Goal: Find specific page/section: Find specific page/section

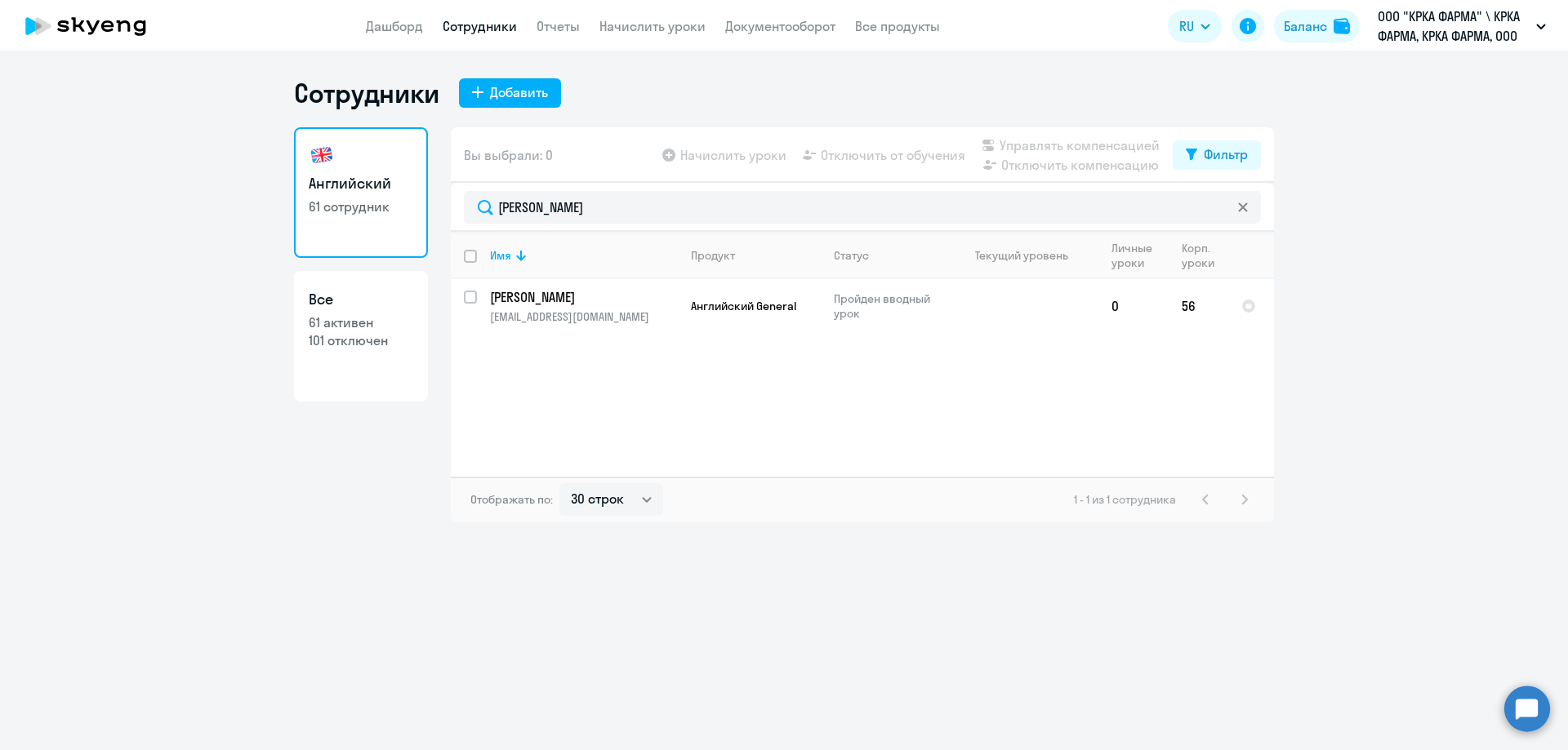
select select "30"
click at [479, 668] on div "Сотрудники Добавить Английский 61 сотрудник Все 61 активен 101 отключен Вы выбр…" at bounding box center [784, 400] width 1568 height 698
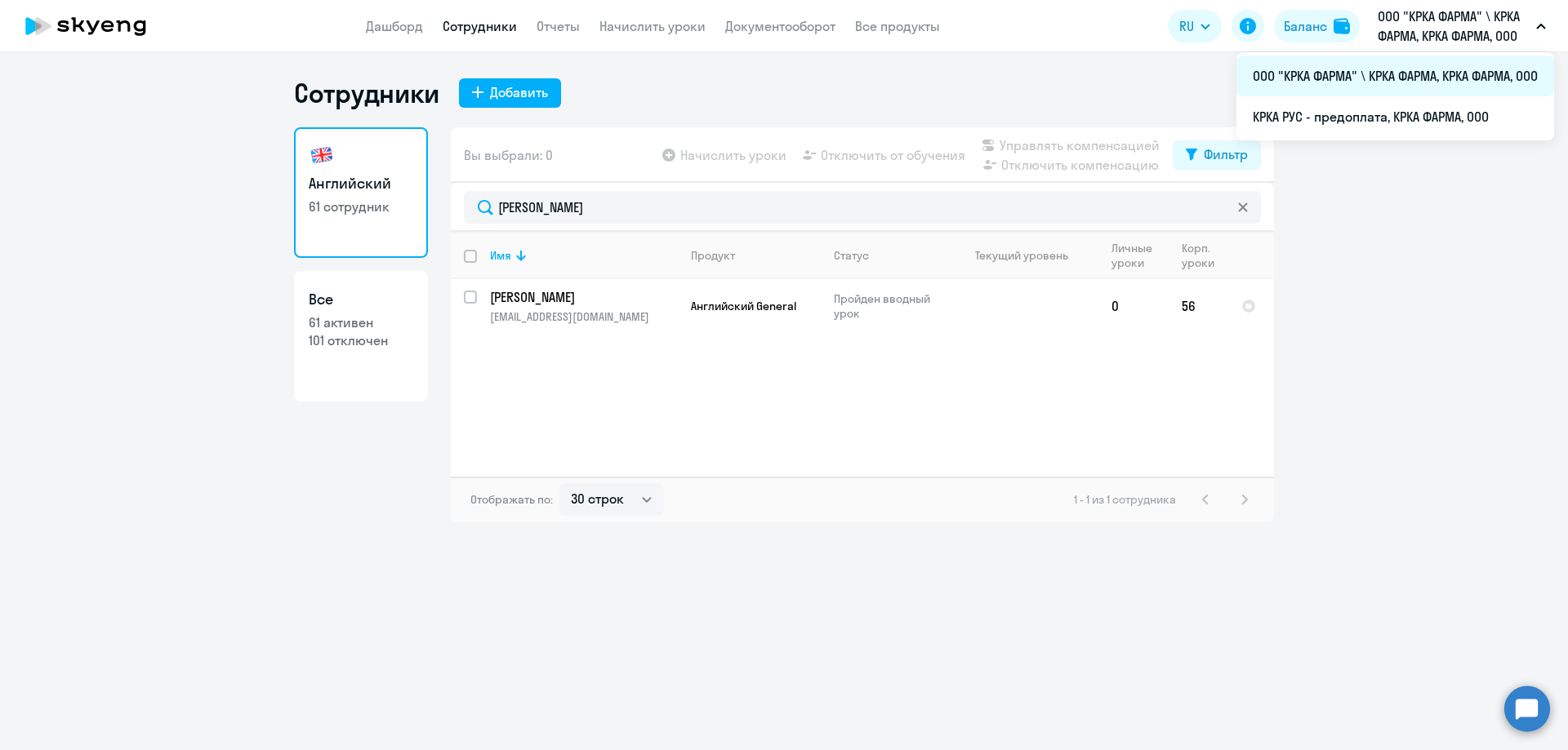
click at [1352, 81] on li "ООО "КРКА ФАРМА" \ КРКА ФАРМА, КРКА ФАРМА, ООО" at bounding box center [1395, 76] width 318 height 41
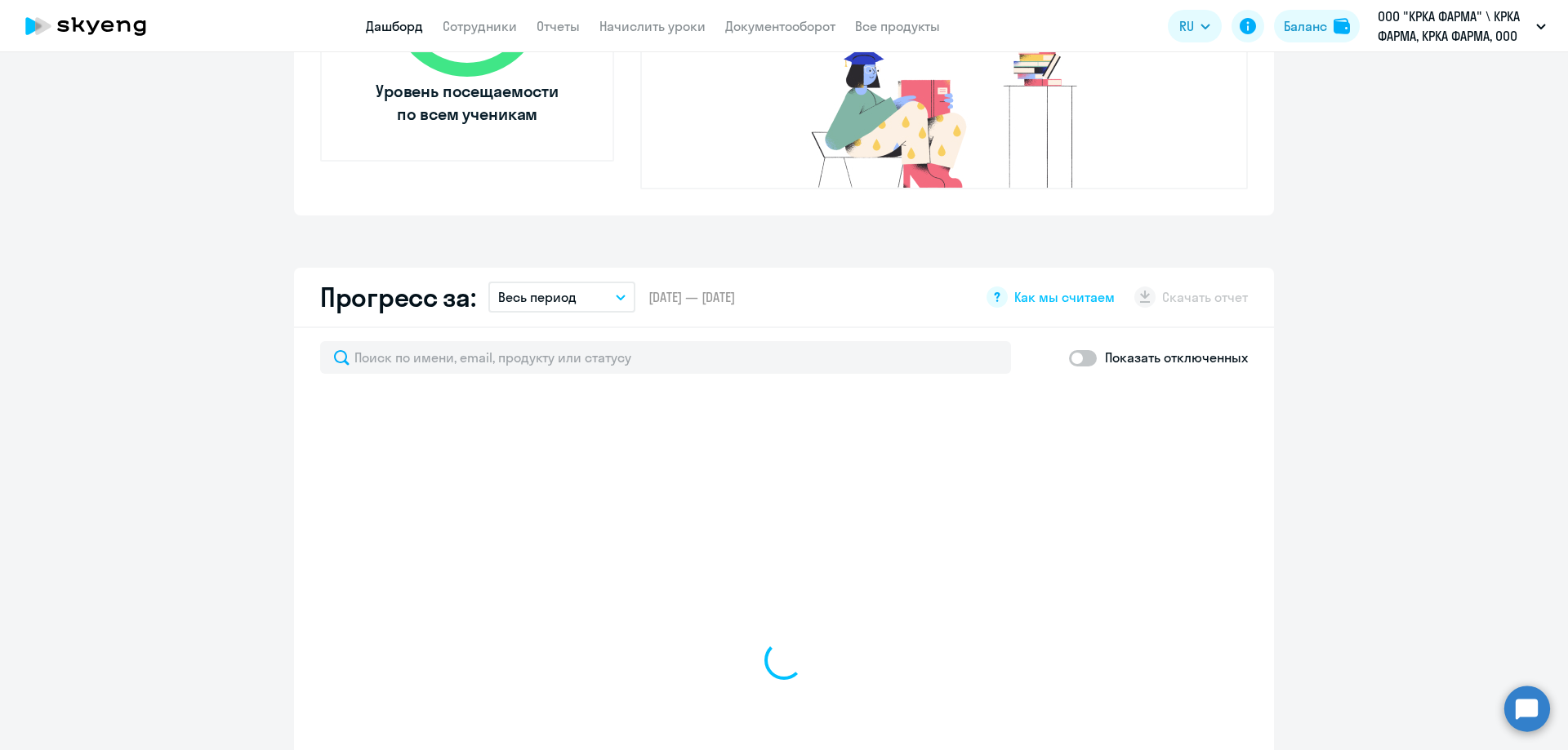
scroll to position [897, 0]
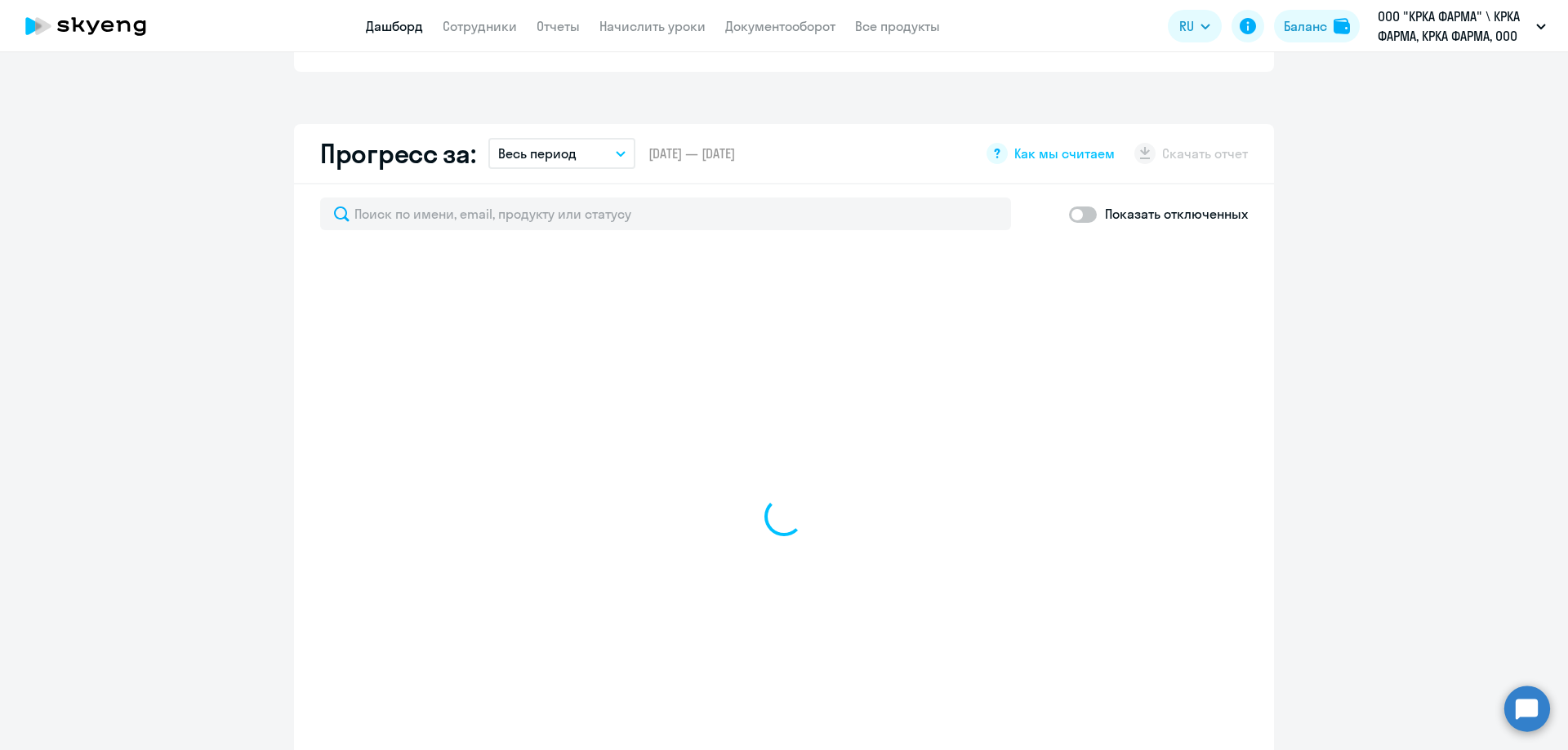
select select "30"
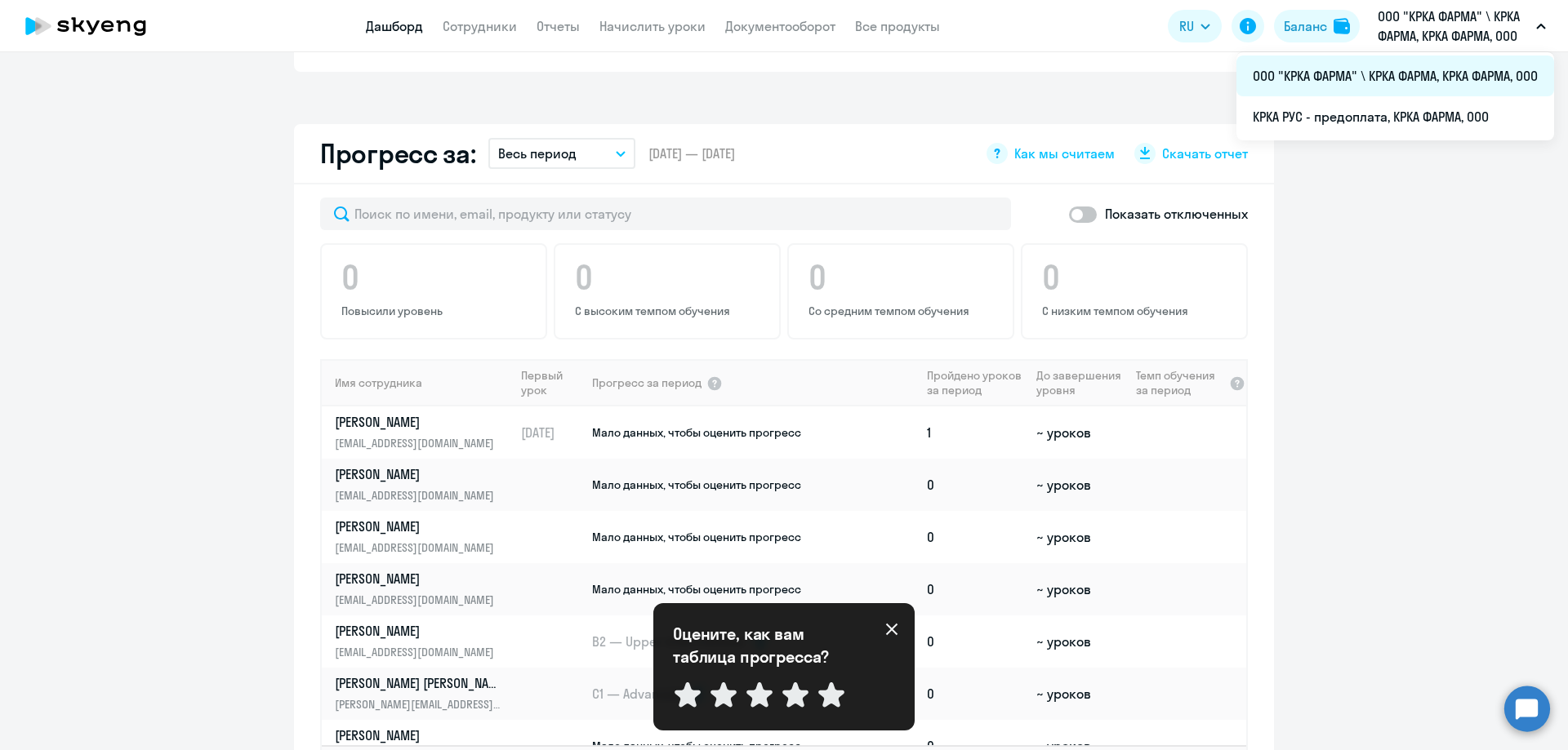
click at [1364, 78] on li "ООО "КРКА ФАРМА" \ КРКА ФАРМА, КРКА ФАРМА, ООО" at bounding box center [1395, 76] width 318 height 41
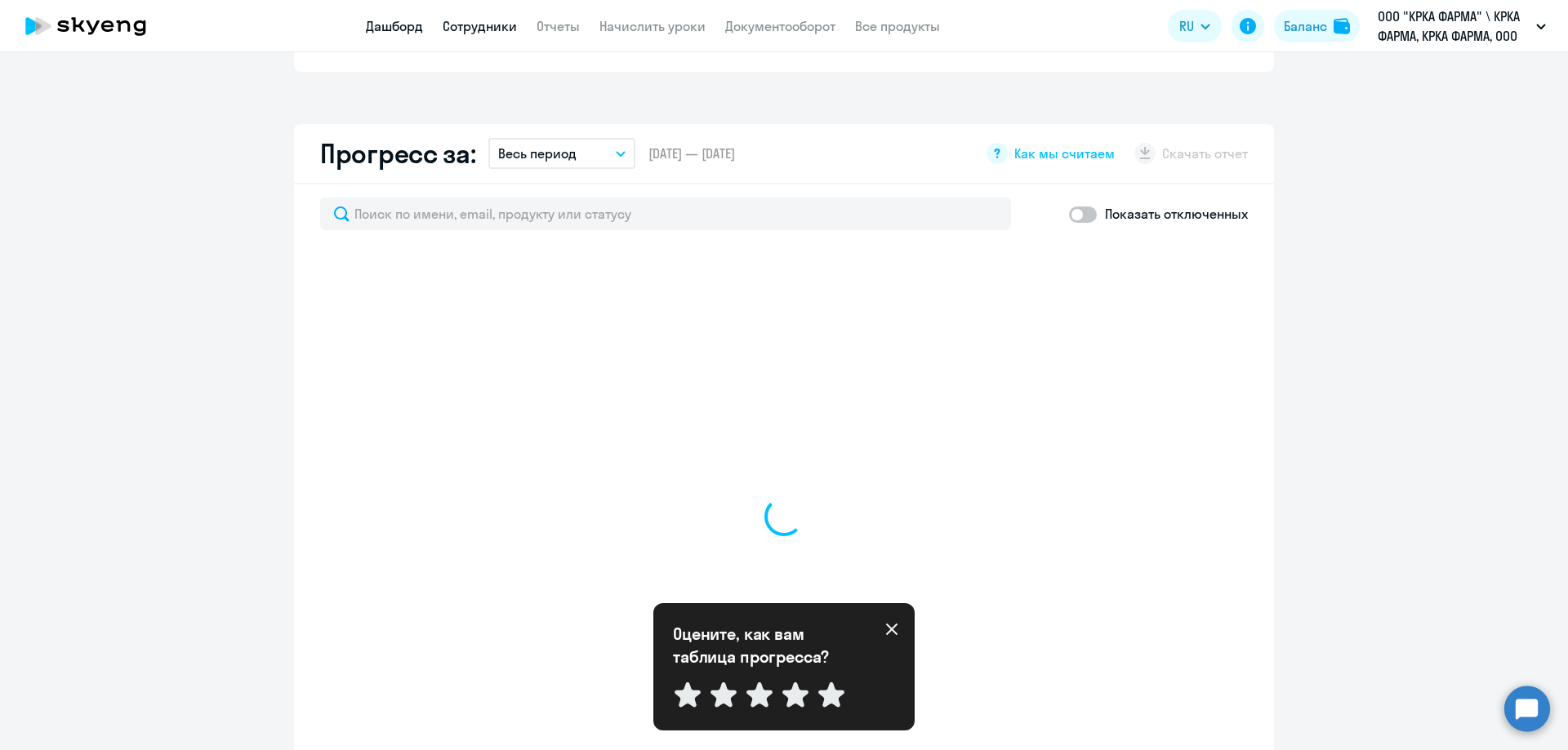
click at [506, 29] on link "Сотрудники" at bounding box center [480, 26] width 75 height 16
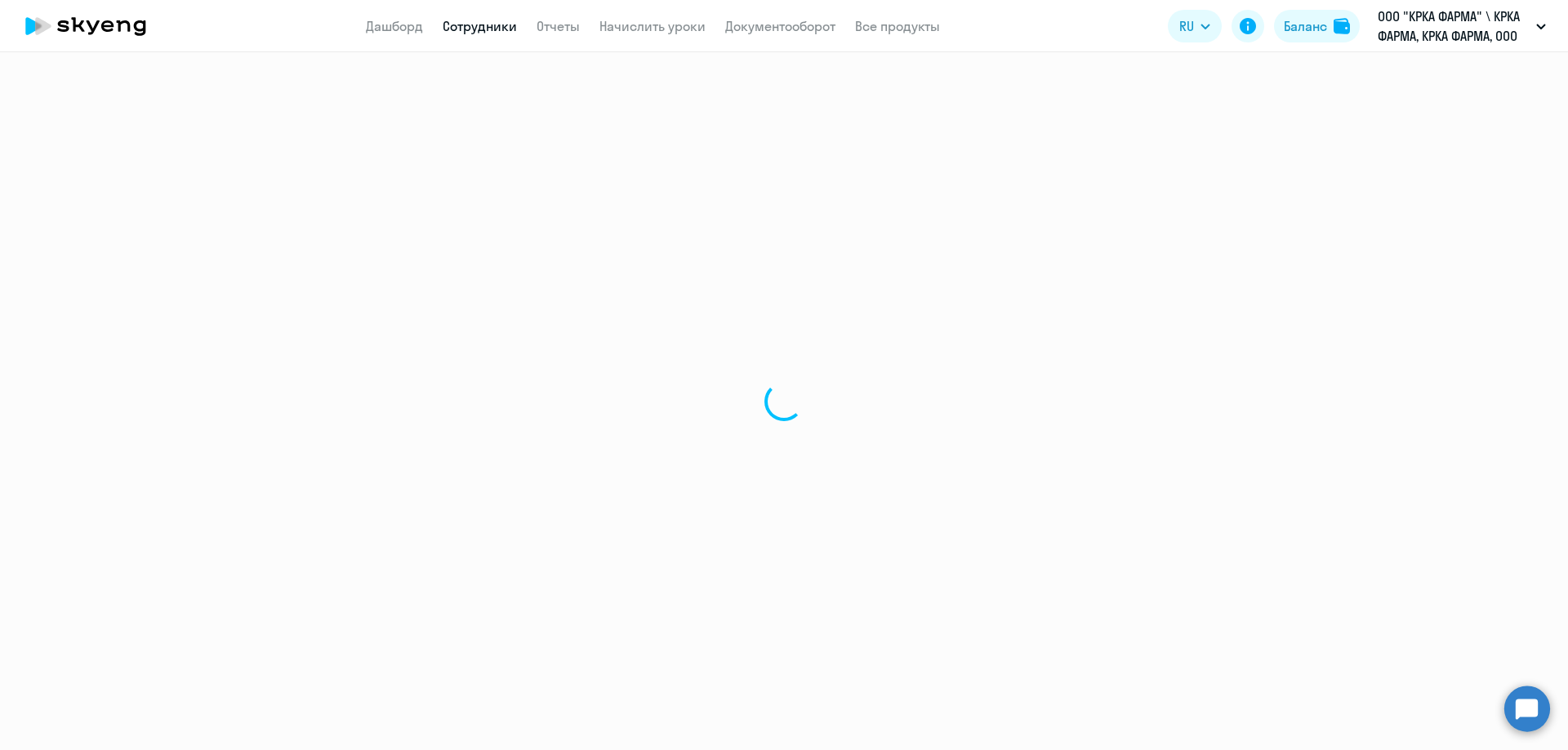
select select "30"
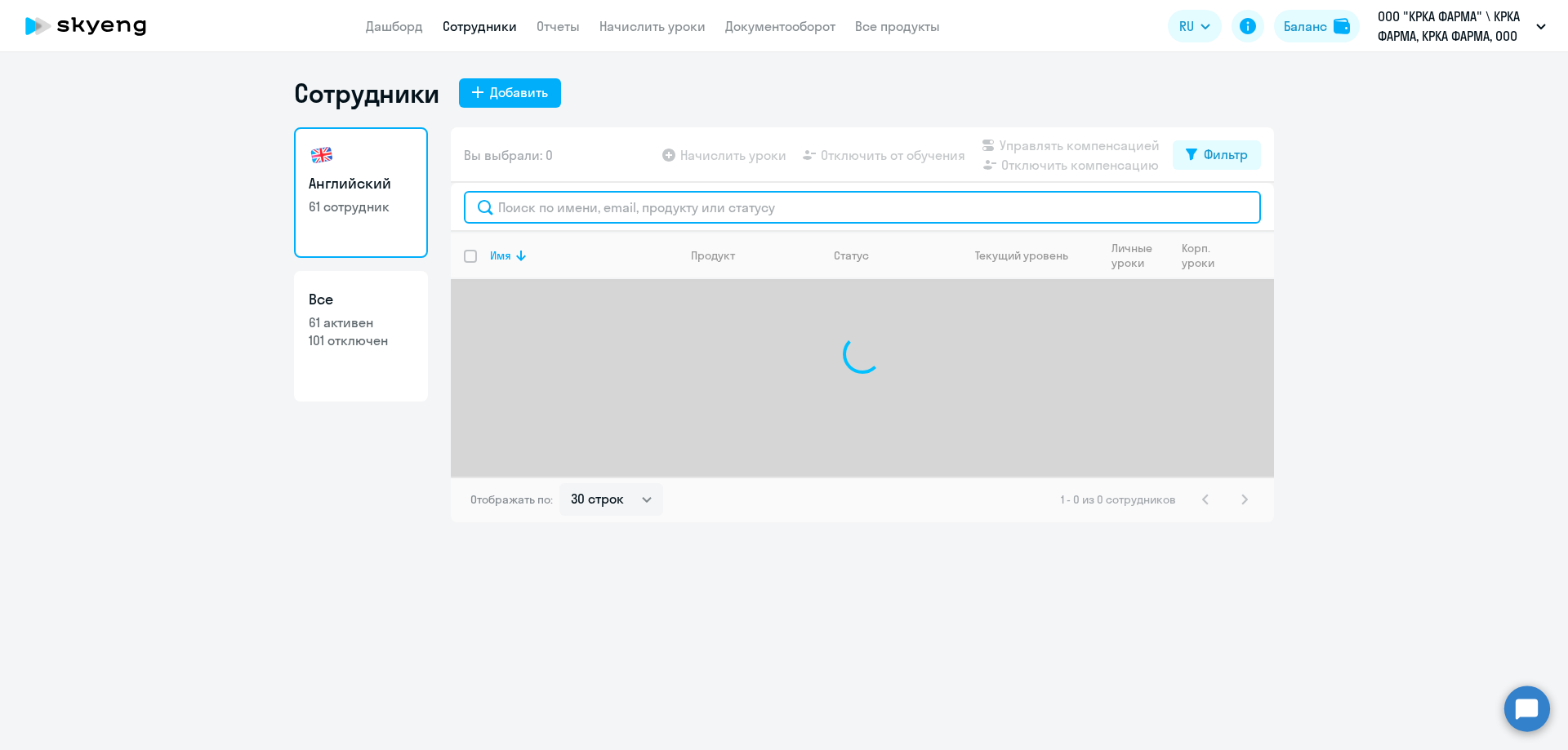
click at [549, 209] on input "text" at bounding box center [861, 208] width 797 height 33
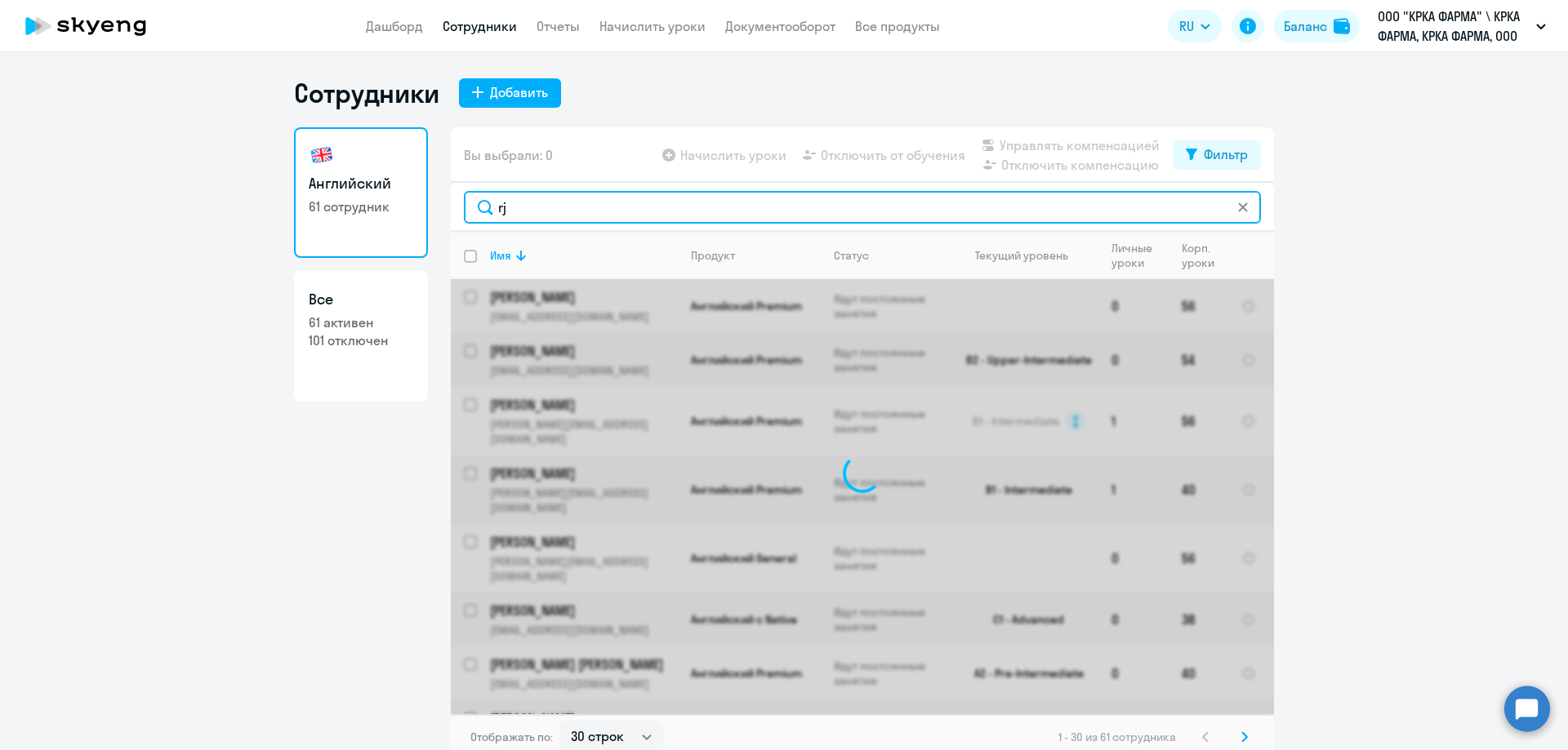
type input "r"
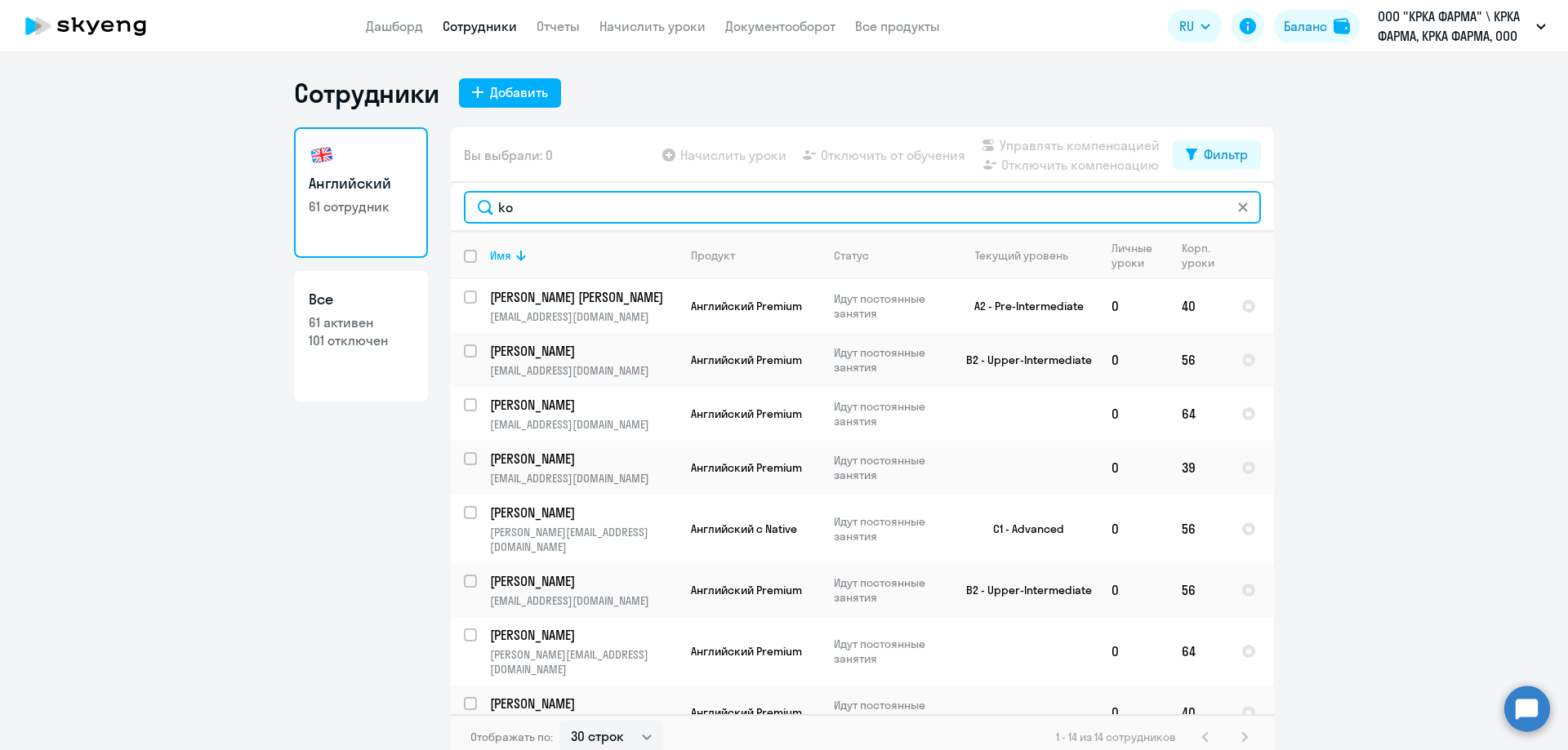
type input "k"
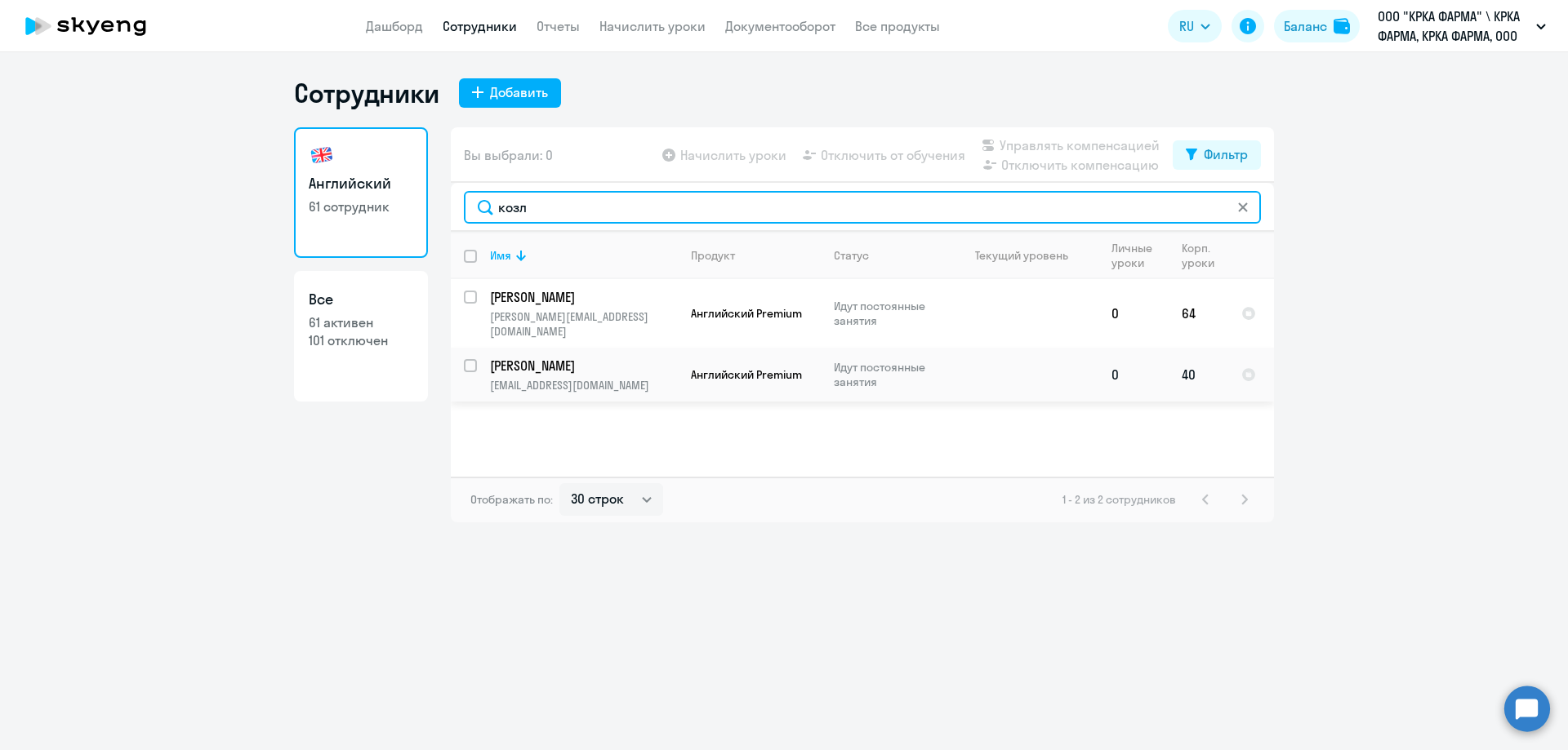
type input "козл"
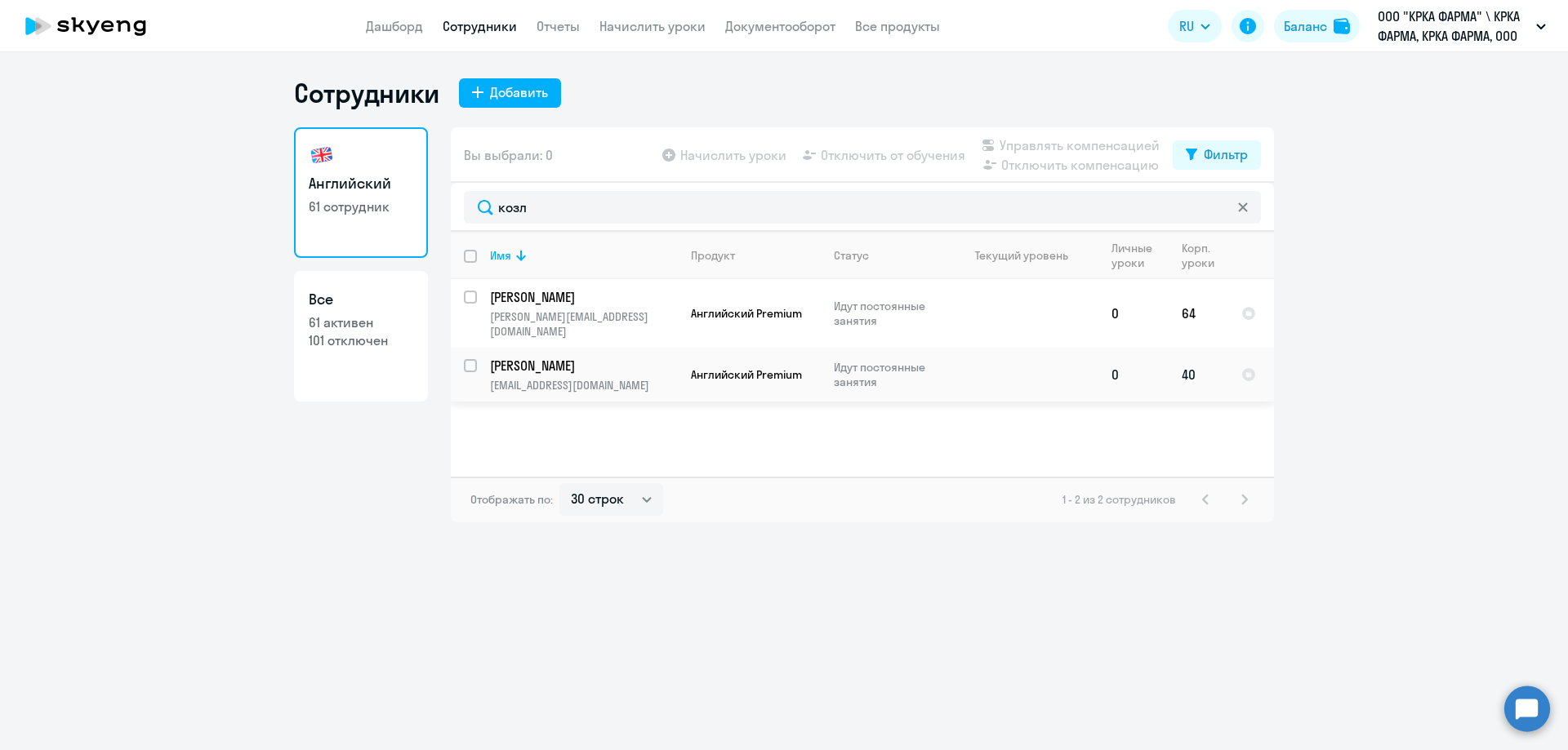
click at [565, 357] on p "[PERSON_NAME]" at bounding box center [582, 366] width 185 height 18
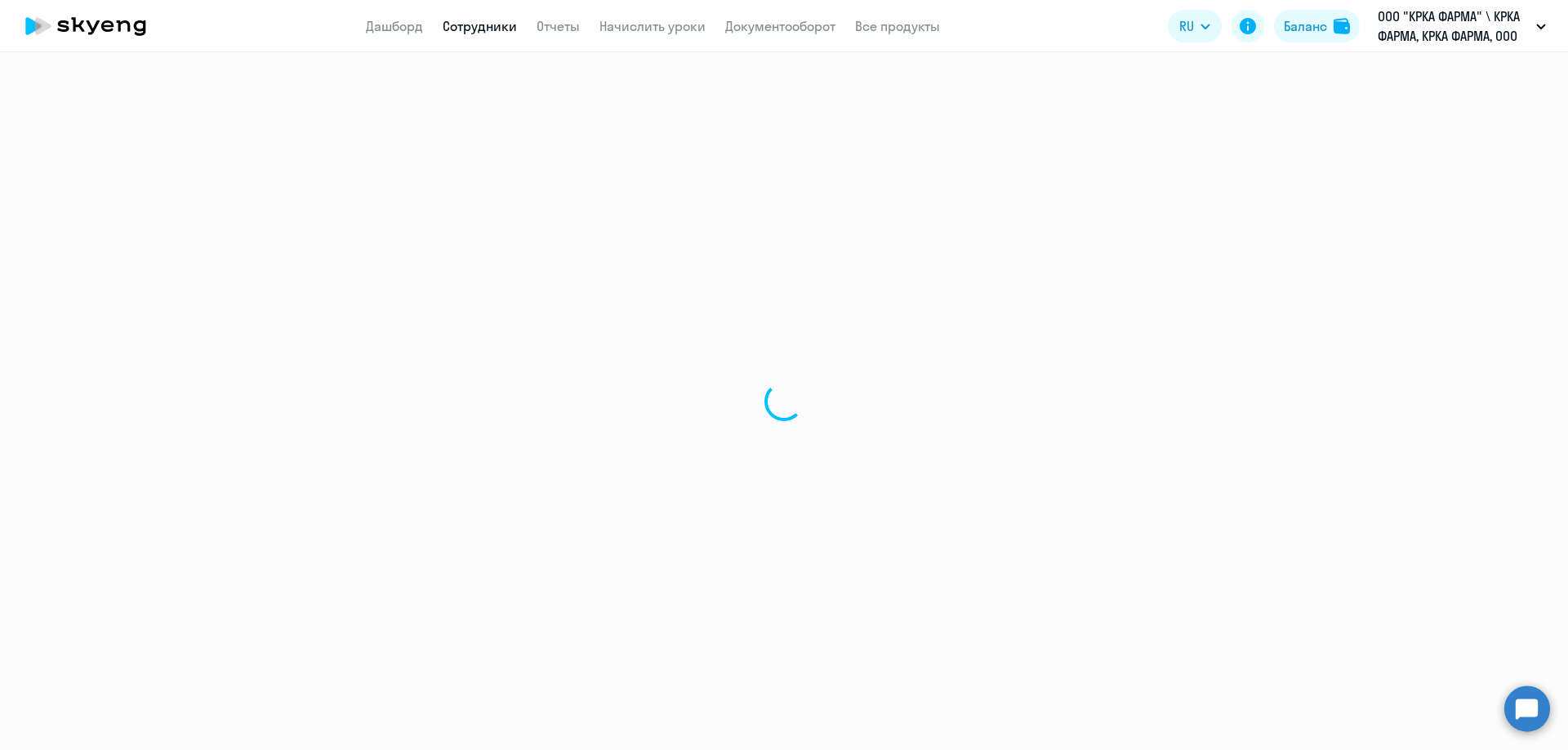
select select "english"
